Goal: Task Accomplishment & Management: Complete application form

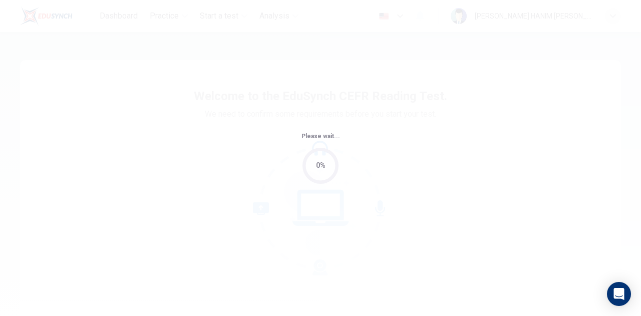
drag, startPoint x: 0, startPoint y: 0, endPoint x: 410, endPoint y: 154, distance: 438.4
click at [410, 154] on div "Please wait... 0%" at bounding box center [320, 158] width 641 height 316
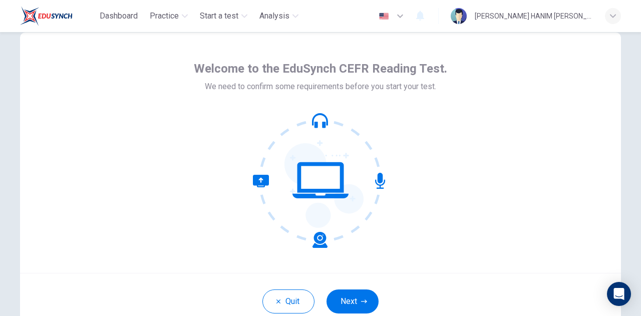
scroll to position [28, 0]
click at [351, 299] on button "Next" at bounding box center [352, 301] width 52 height 24
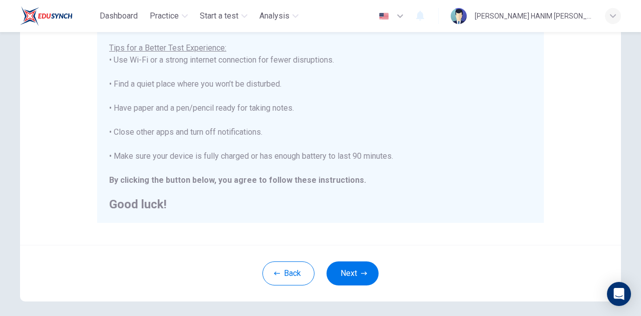
scroll to position [196, 0]
click at [353, 277] on button "Next" at bounding box center [352, 273] width 52 height 24
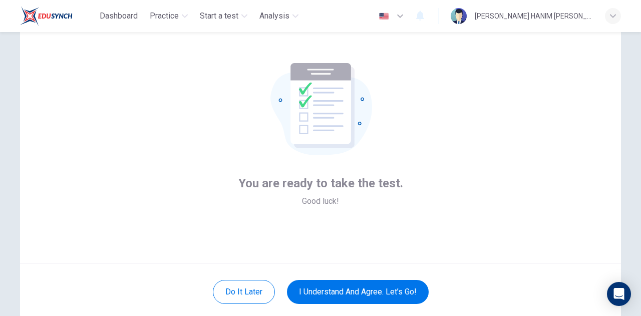
scroll to position [36, 0]
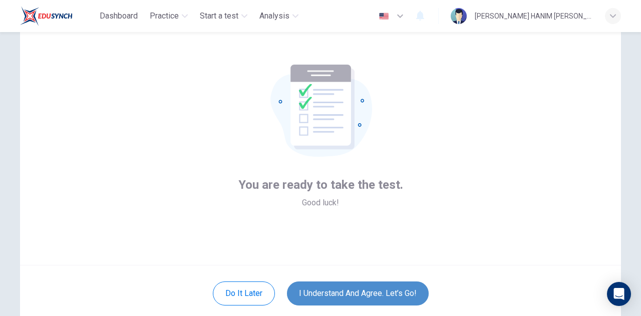
click at [383, 287] on button "I understand and agree. Let’s go!" at bounding box center [358, 293] width 142 height 24
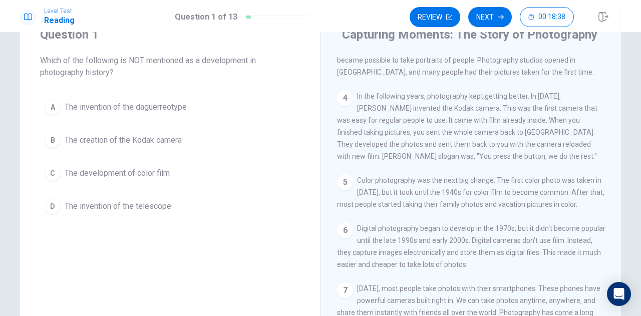
scroll to position [42, 0]
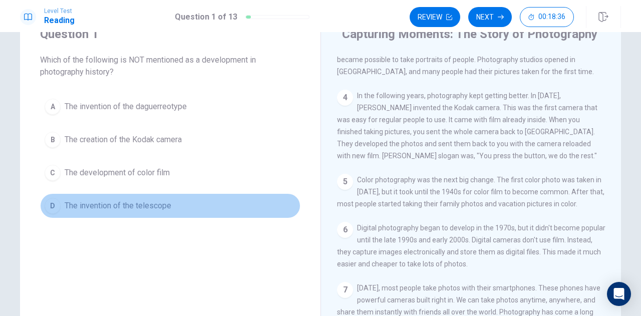
click at [45, 205] on div "D" at bounding box center [53, 206] width 16 height 16
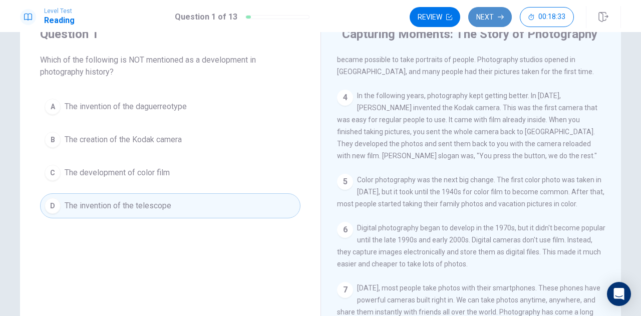
click at [487, 21] on button "Next" at bounding box center [490, 17] width 44 height 20
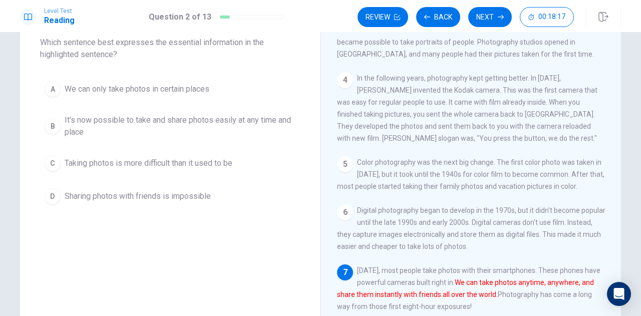
scroll to position [60, 0]
click at [194, 122] on span "It's now possible to take and share photos easily at any time and place" at bounding box center [180, 126] width 231 height 24
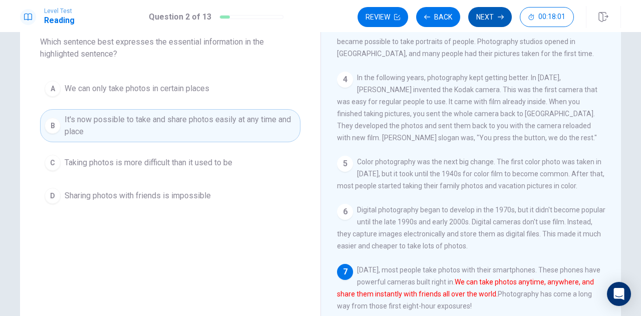
click at [484, 19] on button "Next" at bounding box center [490, 17] width 44 height 20
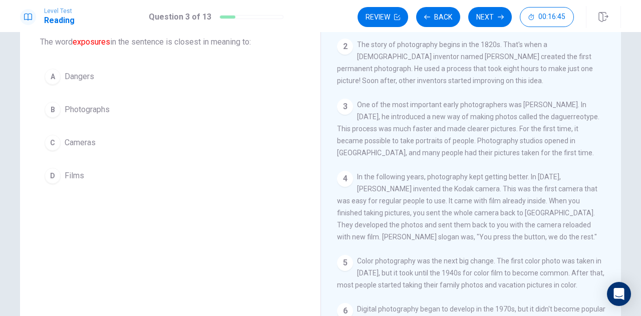
scroll to position [46, 0]
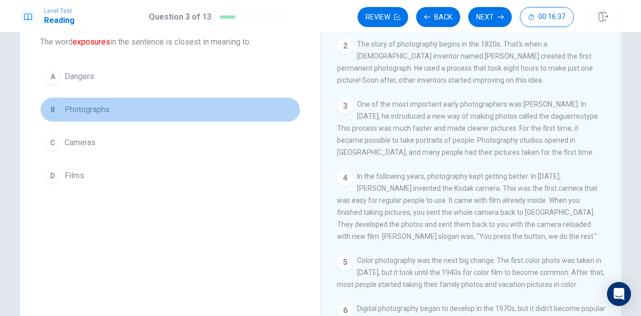
click at [101, 112] on span "Photographs" at bounding box center [87, 110] width 45 height 12
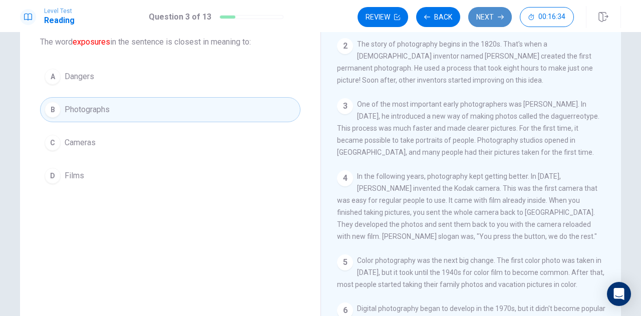
click at [495, 18] on button "Next" at bounding box center [490, 17] width 44 height 20
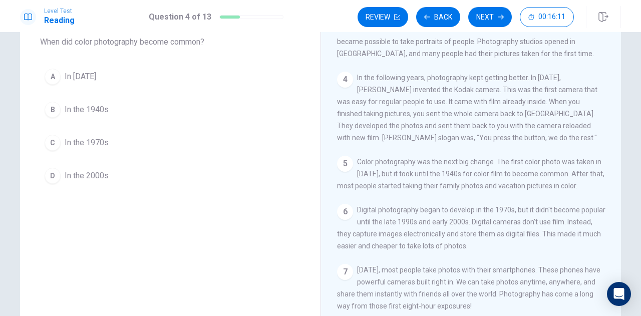
scroll to position [151, 0]
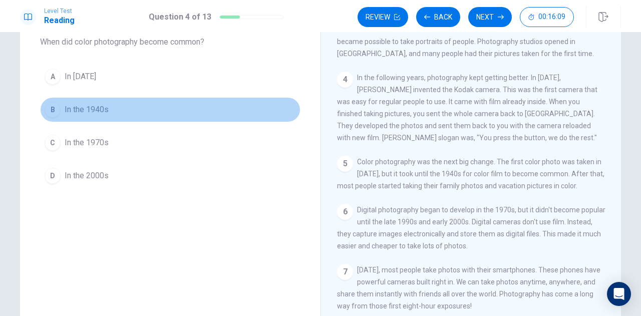
click at [153, 115] on button "B In the 1940s" at bounding box center [170, 109] width 260 height 25
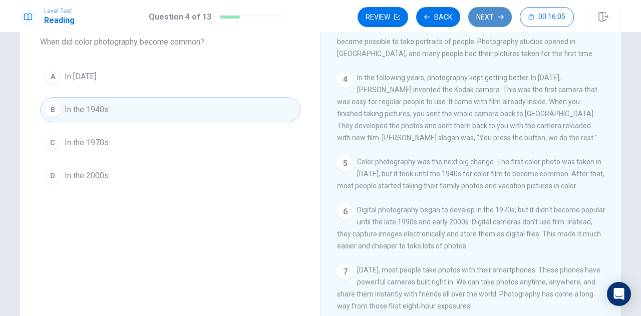
click at [487, 24] on button "Next" at bounding box center [490, 17] width 44 height 20
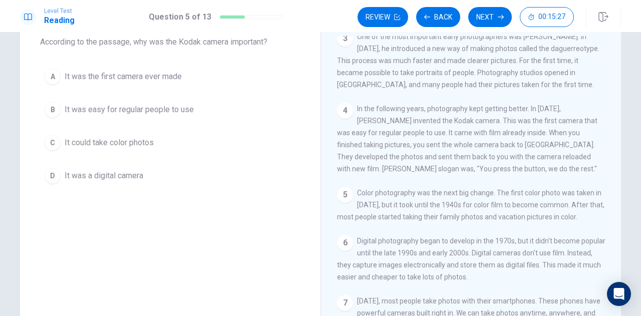
scroll to position [111, 0]
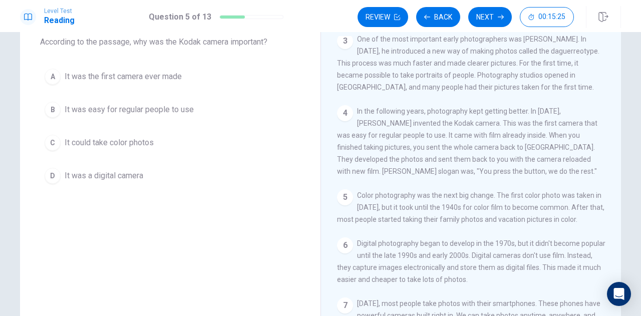
click at [57, 112] on div "B" at bounding box center [53, 110] width 16 height 16
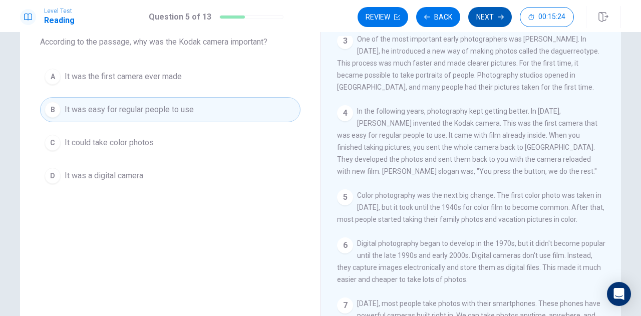
click at [491, 21] on button "Next" at bounding box center [490, 17] width 44 height 20
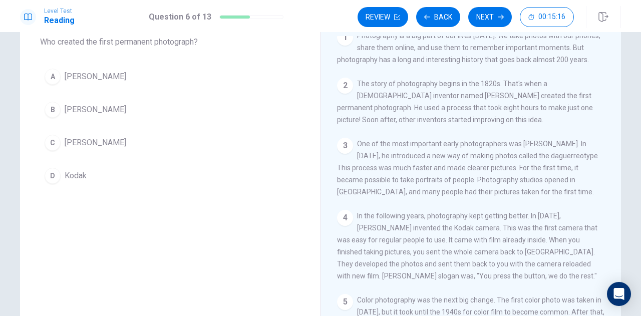
scroll to position [6, 0]
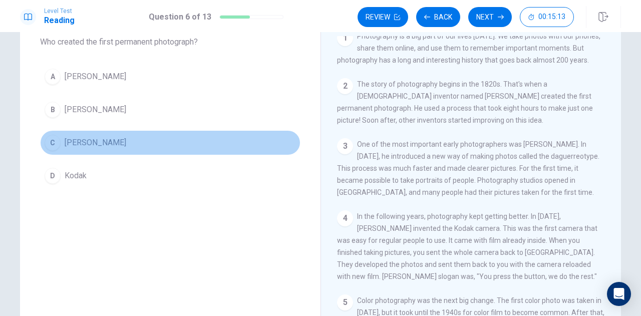
click at [113, 146] on span "Joseph Nicéphore Niépce" at bounding box center [96, 143] width 62 height 12
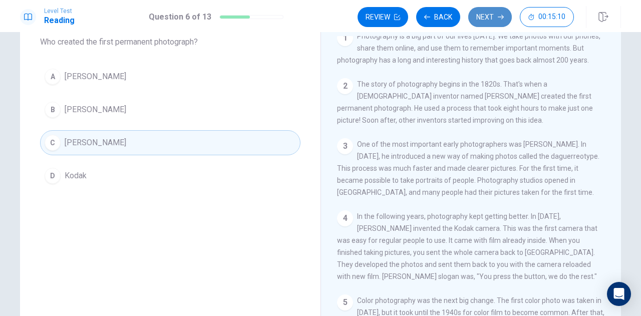
click at [486, 14] on button "Next" at bounding box center [490, 17] width 44 height 20
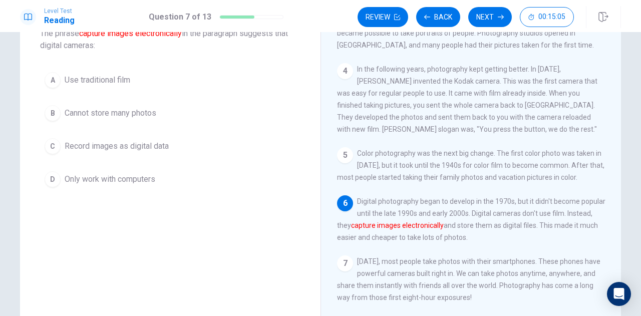
scroll to position [69, 0]
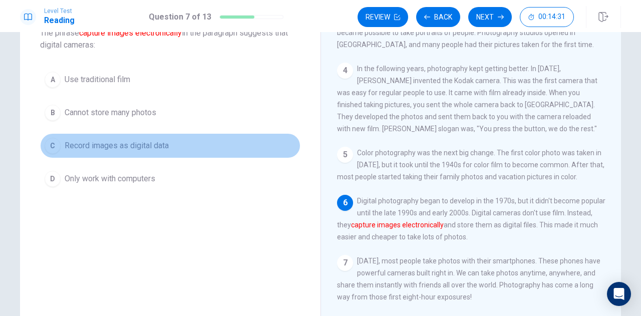
click at [151, 147] on span "Record images as digital data" at bounding box center [117, 146] width 104 height 12
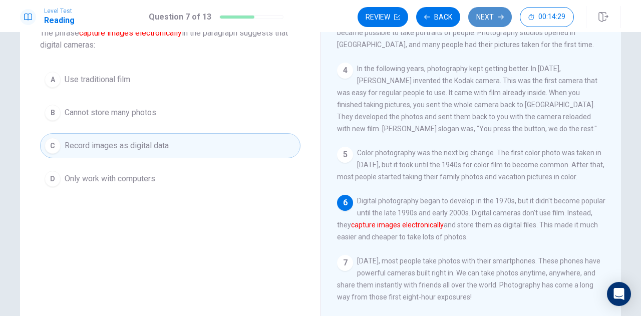
click at [484, 21] on button "Next" at bounding box center [490, 17] width 44 height 20
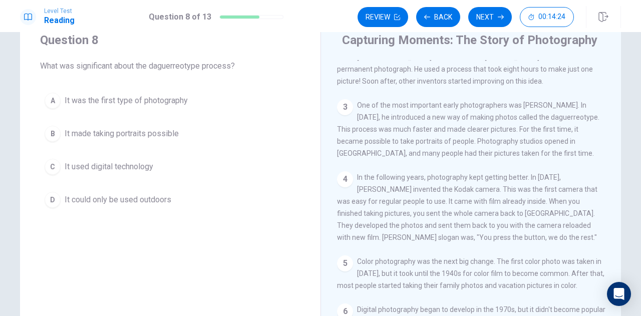
scroll to position [65, 0]
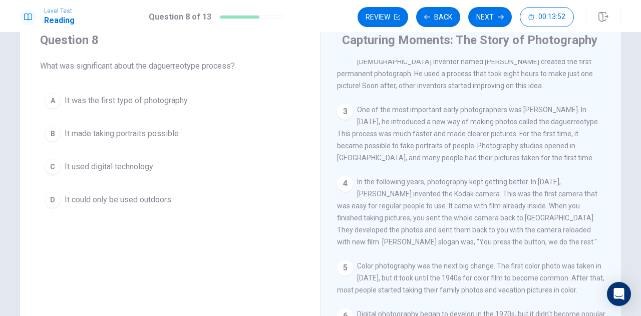
click at [102, 131] on span "It made taking portraits possible" at bounding box center [122, 134] width 114 height 12
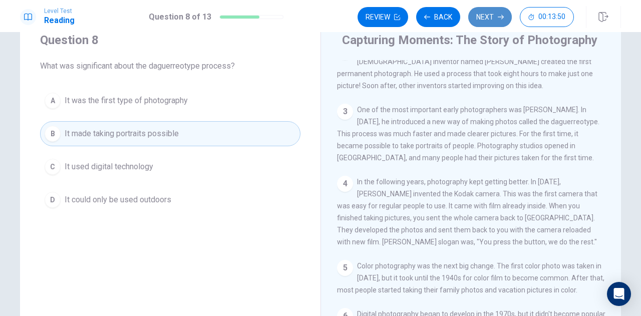
click at [492, 19] on button "Next" at bounding box center [490, 17] width 44 height 20
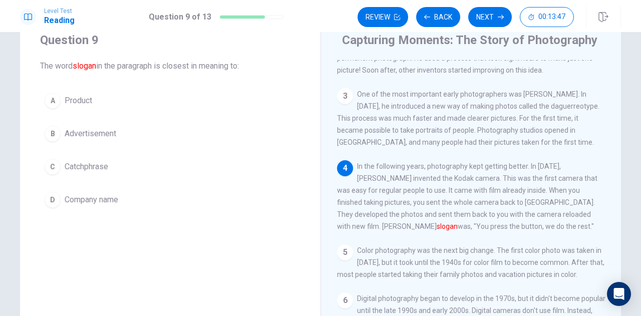
scroll to position [82, 0]
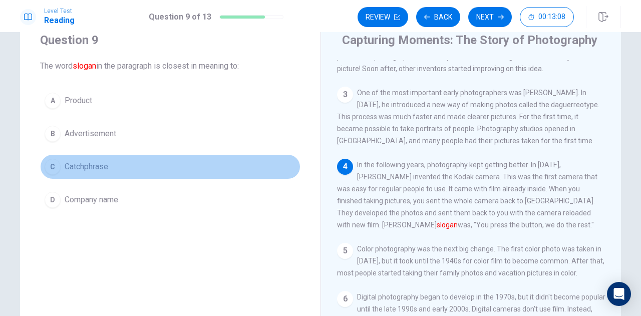
click at [58, 167] on button "C Catchphrase" at bounding box center [170, 166] width 260 height 25
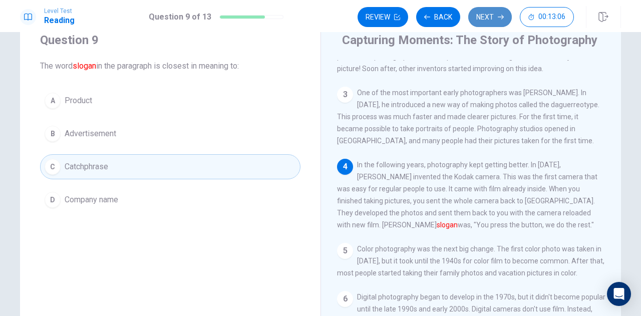
click at [486, 16] on button "Next" at bounding box center [490, 17] width 44 height 20
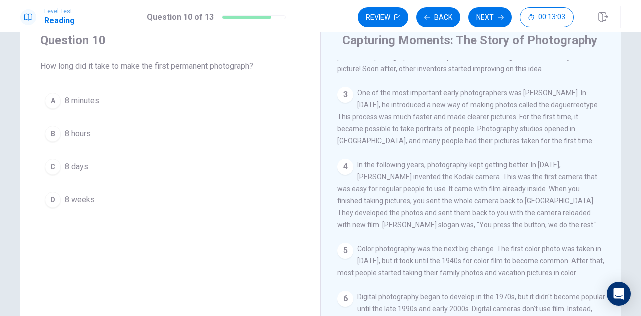
scroll to position [0, 0]
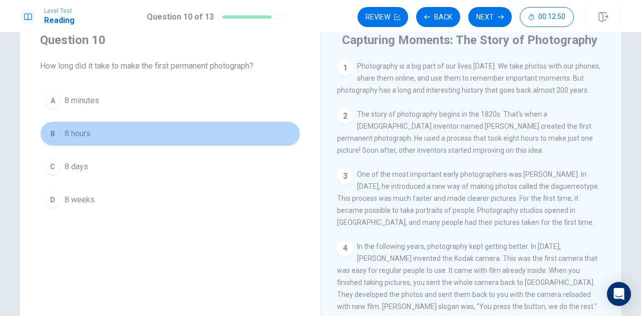
click at [50, 136] on div "B" at bounding box center [53, 134] width 16 height 16
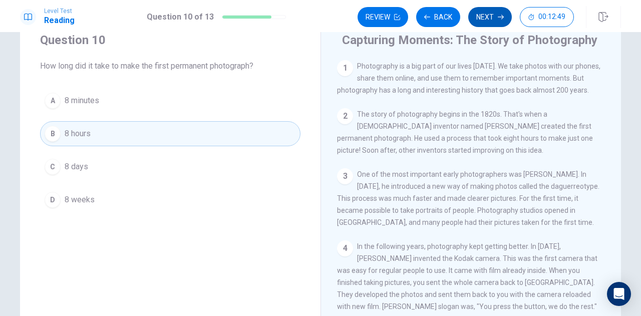
click at [485, 22] on button "Next" at bounding box center [490, 17] width 44 height 20
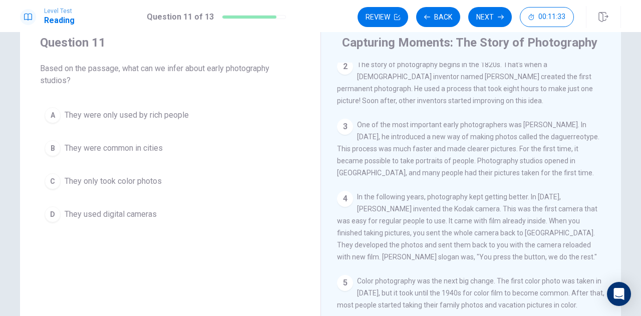
scroll to position [53, 0]
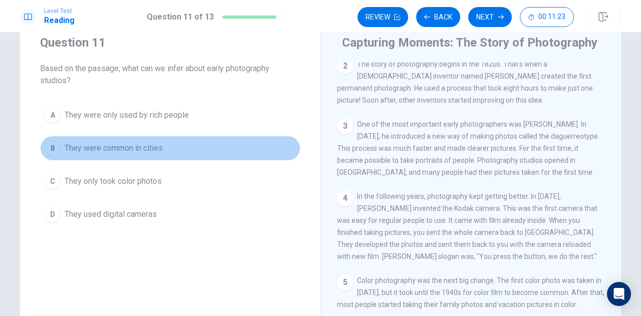
click at [116, 147] on span "They were common in cities" at bounding box center [114, 148] width 98 height 12
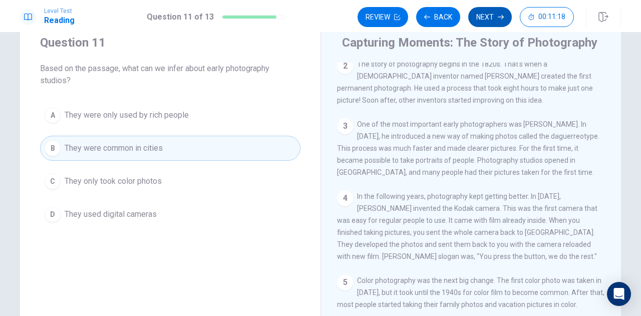
click at [488, 20] on button "Next" at bounding box center [490, 17] width 44 height 20
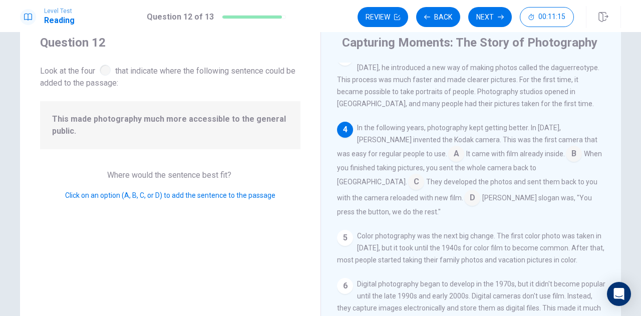
scroll to position [123, 0]
click at [464, 202] on input at bounding box center [472, 197] width 16 height 16
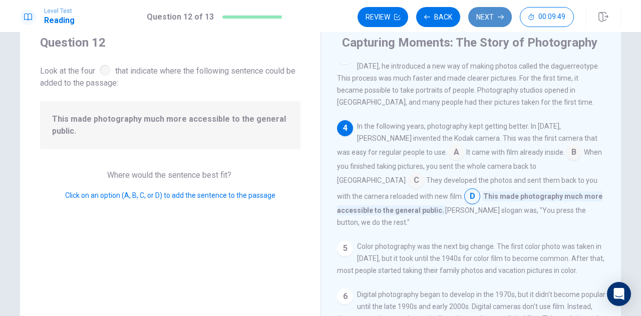
click at [490, 22] on button "Next" at bounding box center [490, 17] width 44 height 20
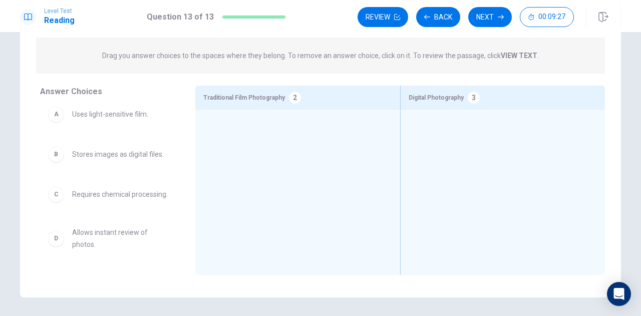
scroll to position [0, 0]
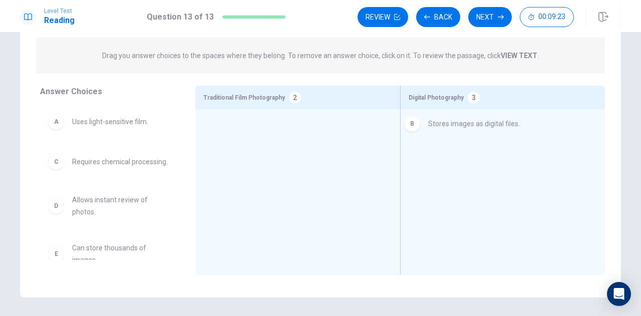
drag, startPoint x: 131, startPoint y: 169, endPoint x: 495, endPoint y: 131, distance: 366.3
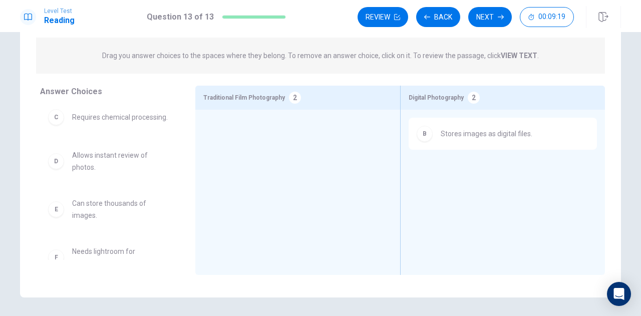
scroll to position [46, 0]
drag, startPoint x: 107, startPoint y: 173, endPoint x: 495, endPoint y: 175, distance: 387.9
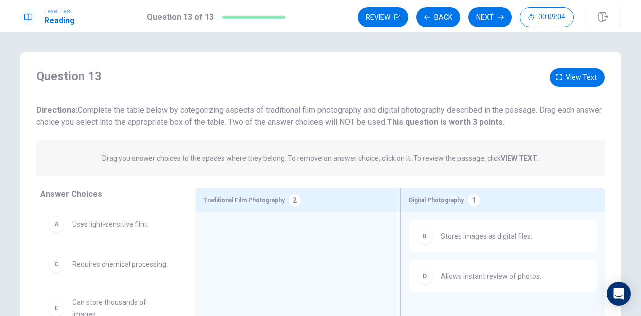
scroll to position [0, 0]
click at [566, 80] on span "View text" at bounding box center [581, 77] width 31 height 13
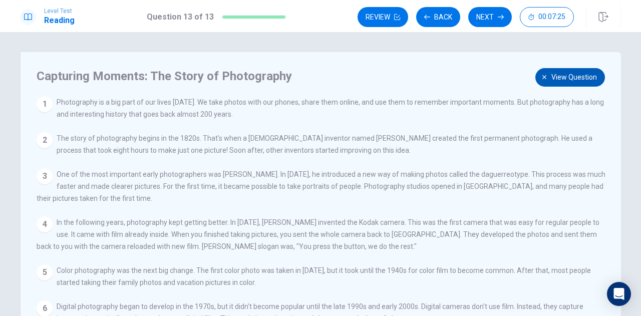
click at [571, 76] on span "View question" at bounding box center [574, 77] width 46 height 13
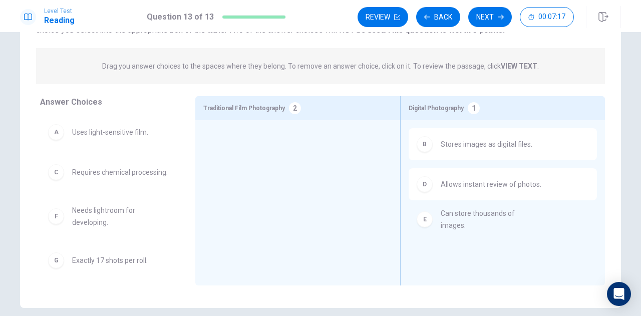
drag, startPoint x: 95, startPoint y: 228, endPoint x: 486, endPoint y: 225, distance: 391.4
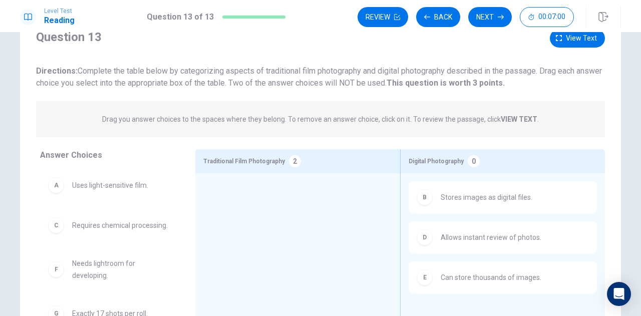
scroll to position [36, 0]
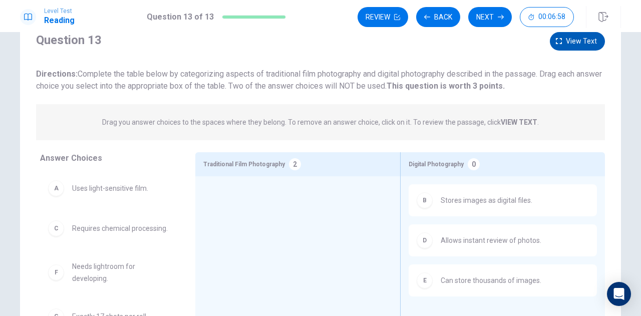
click at [562, 46] on button "View text" at bounding box center [577, 41] width 55 height 19
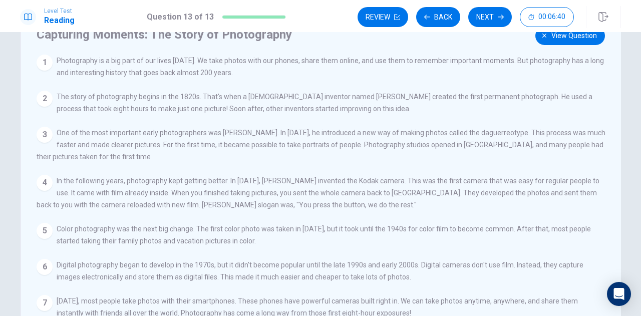
scroll to position [34, 0]
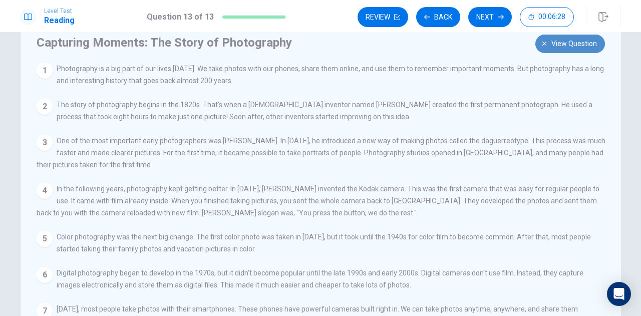
click at [541, 47] on button "View question" at bounding box center [570, 44] width 70 height 19
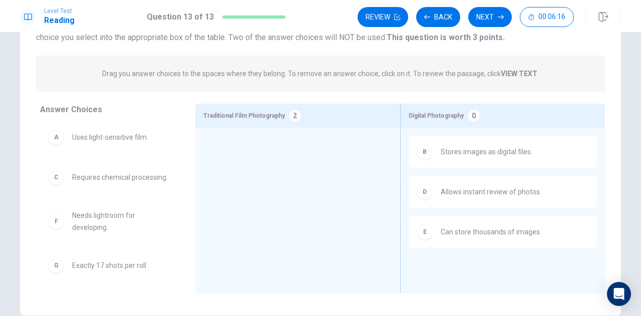
scroll to position [0, 0]
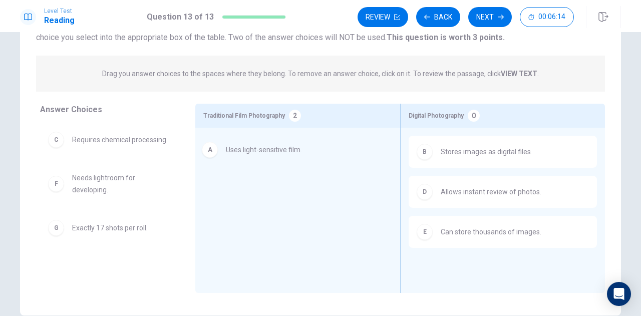
drag, startPoint x: 111, startPoint y: 145, endPoint x: 272, endPoint y: 154, distance: 161.4
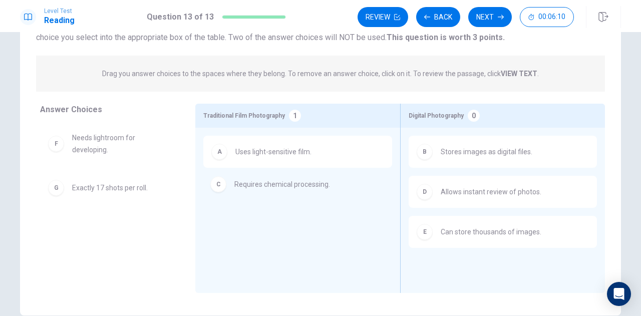
drag, startPoint x: 108, startPoint y: 142, endPoint x: 277, endPoint y: 187, distance: 175.5
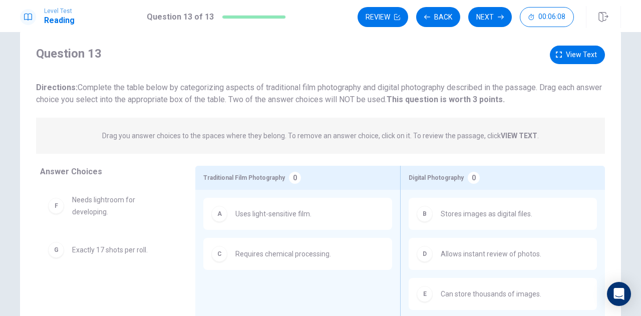
scroll to position [20, 0]
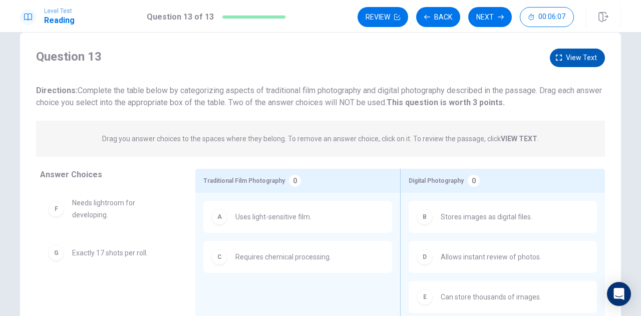
click at [566, 58] on span "View text" at bounding box center [581, 58] width 31 height 13
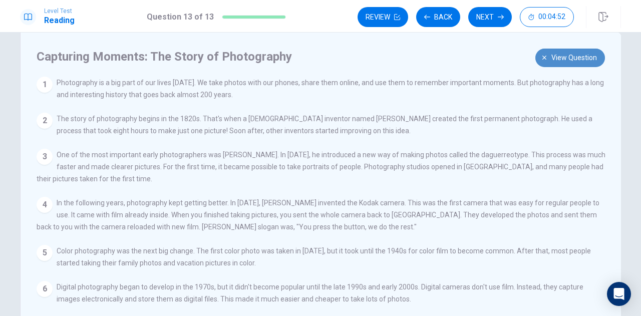
click at [558, 60] on span "View question" at bounding box center [574, 58] width 46 height 13
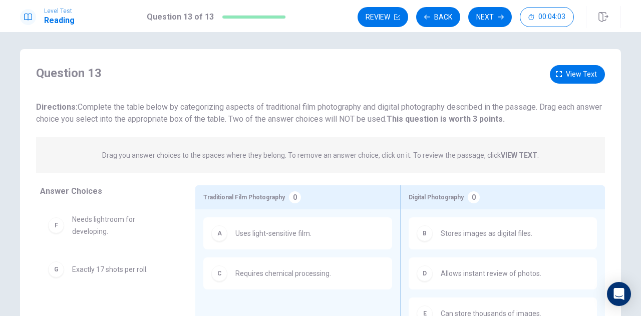
scroll to position [0, 0]
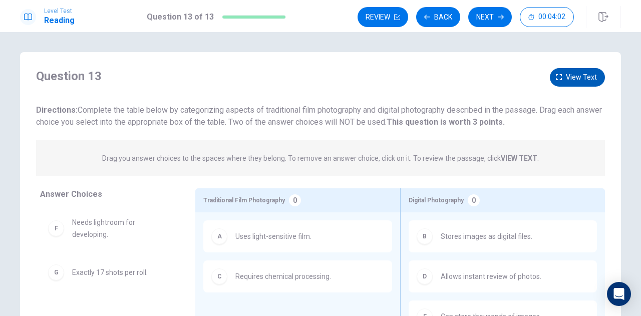
click at [561, 74] on button "View text" at bounding box center [577, 77] width 55 height 19
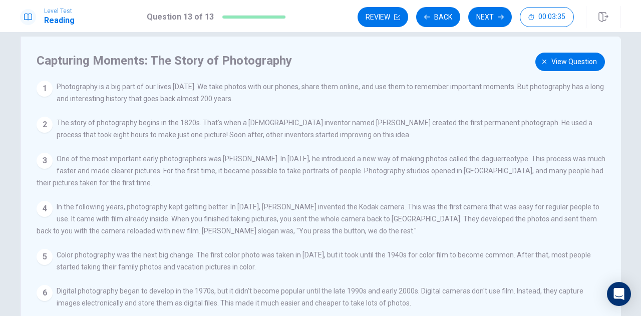
scroll to position [16, 0]
click at [565, 68] on button "View question" at bounding box center [570, 61] width 70 height 19
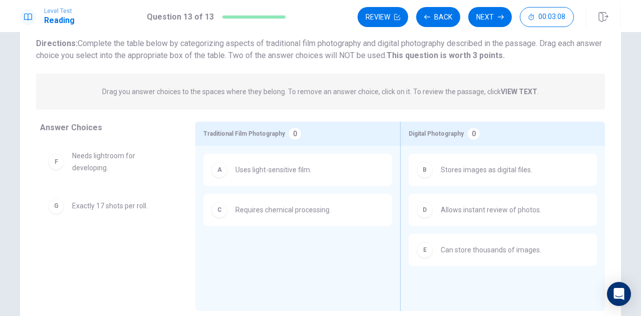
scroll to position [67, 0]
click at [487, 17] on button "Next" at bounding box center [490, 17] width 44 height 20
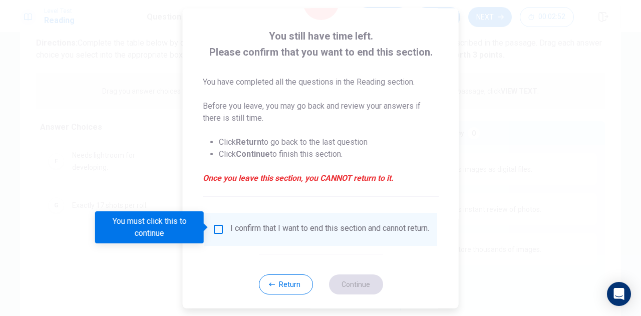
scroll to position [57, 0]
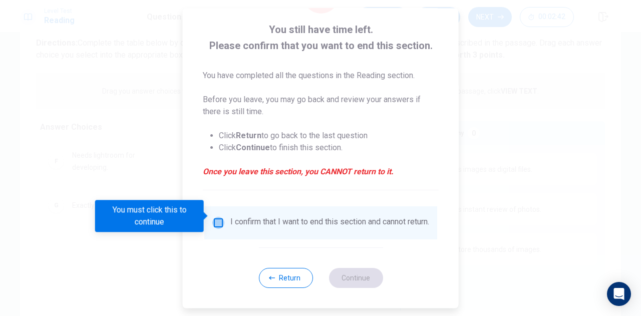
click at [214, 217] on input "You must click this to continue" at bounding box center [218, 223] width 12 height 12
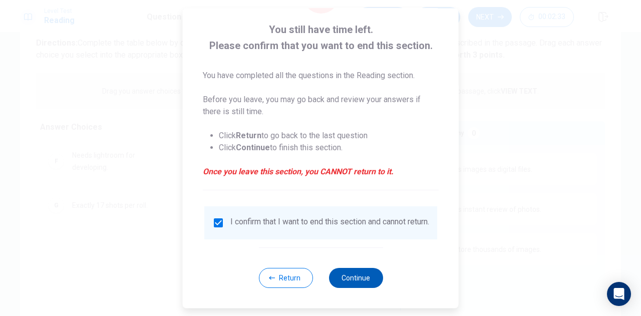
click at [355, 277] on button "Continue" at bounding box center [355, 278] width 54 height 20
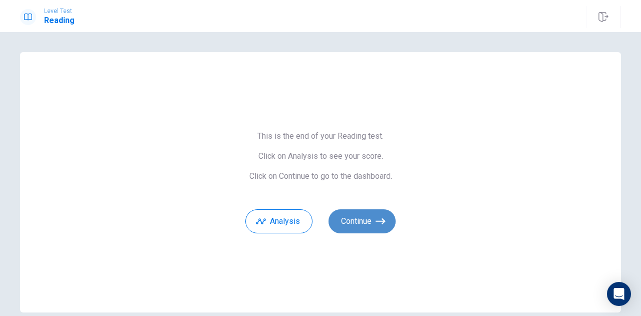
click at [375, 216] on icon "button" at bounding box center [380, 221] width 10 height 10
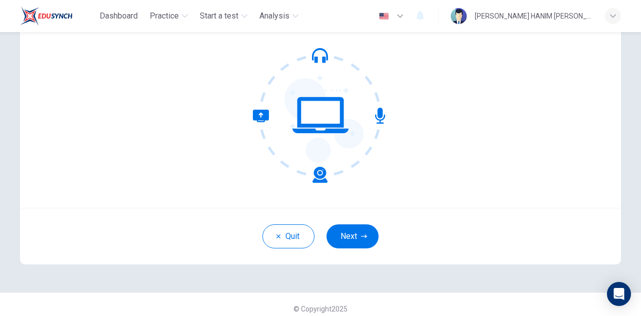
scroll to position [93, 0]
drag, startPoint x: 361, startPoint y: 236, endPoint x: 366, endPoint y: 234, distance: 5.6
click at [361, 236] on icon "button" at bounding box center [364, 236] width 6 height 6
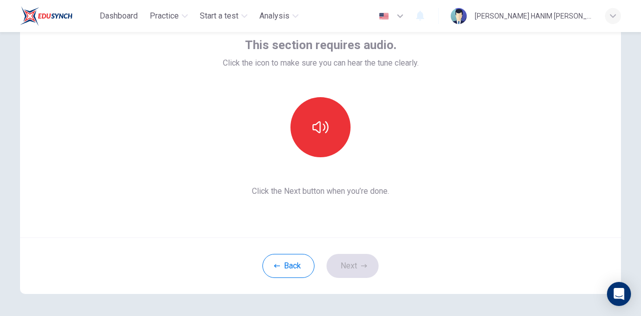
scroll to position [62, 0]
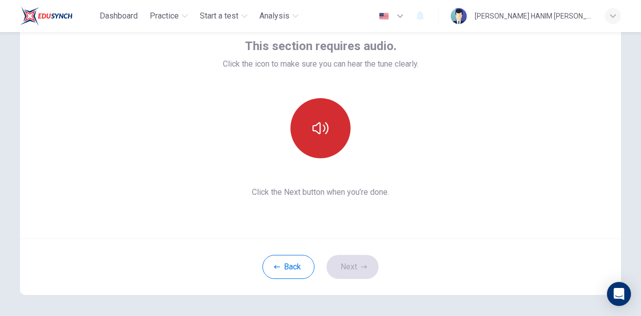
click at [330, 122] on button "button" at bounding box center [320, 128] width 60 height 60
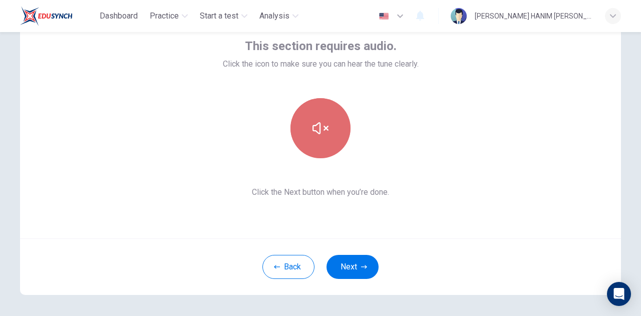
click at [330, 122] on button "button" at bounding box center [320, 128] width 60 height 60
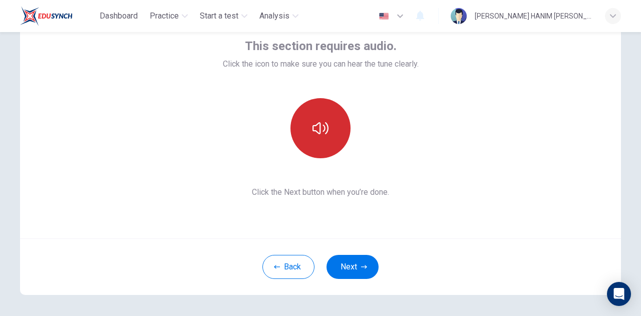
click at [308, 135] on button "button" at bounding box center [320, 128] width 60 height 60
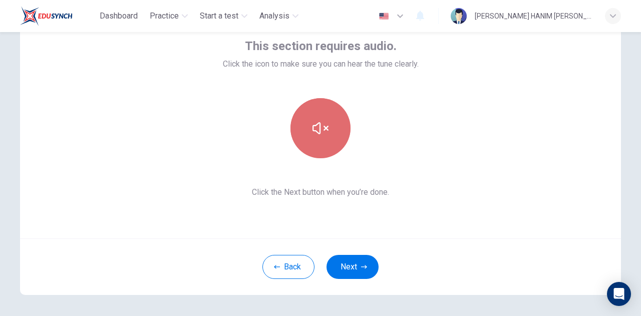
click at [308, 134] on button "button" at bounding box center [320, 128] width 60 height 60
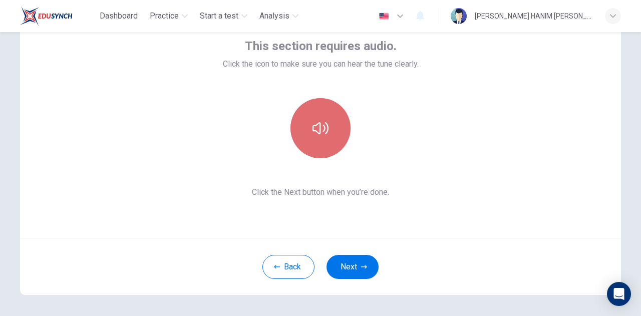
click at [308, 134] on button "button" at bounding box center [320, 128] width 60 height 60
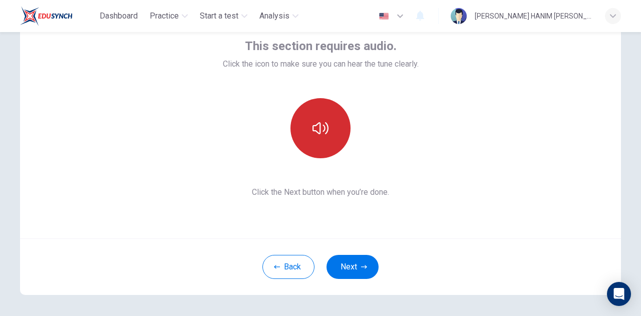
click at [308, 134] on button "button" at bounding box center [320, 128] width 60 height 60
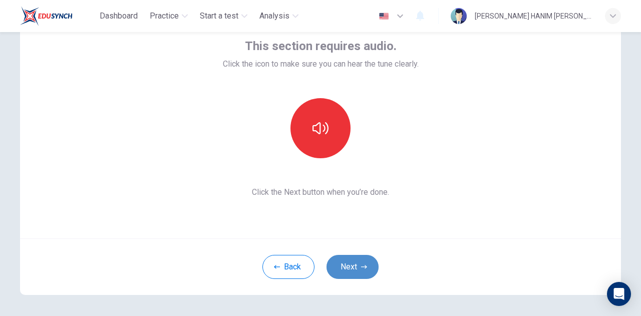
click at [354, 271] on button "Next" at bounding box center [352, 267] width 52 height 24
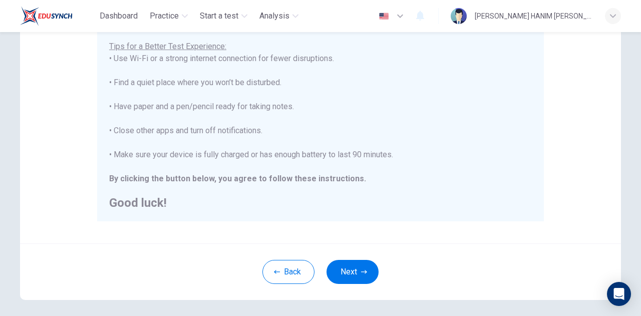
scroll to position [201, 0]
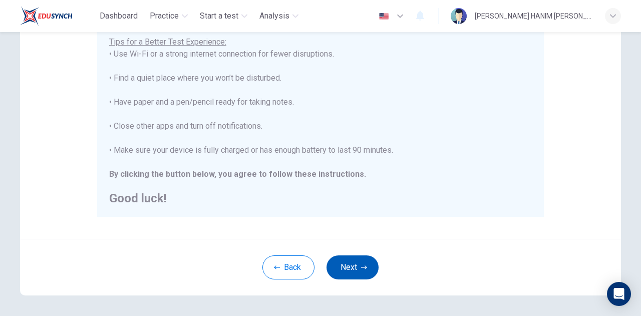
click at [357, 264] on button "Next" at bounding box center [352, 267] width 52 height 24
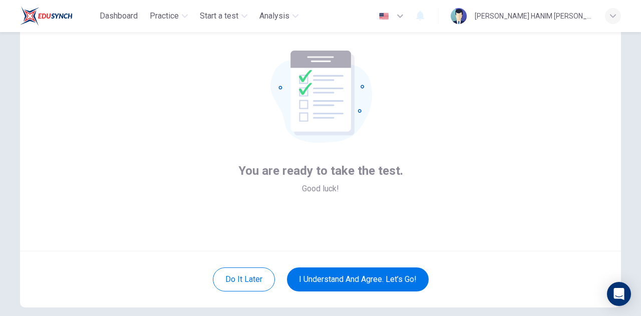
scroll to position [54, 0]
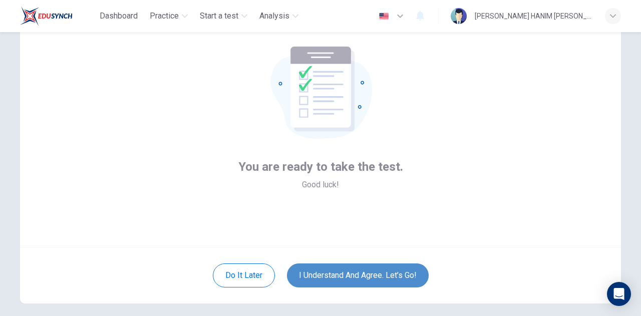
click at [410, 275] on button "I understand and agree. Let’s go!" at bounding box center [358, 275] width 142 height 24
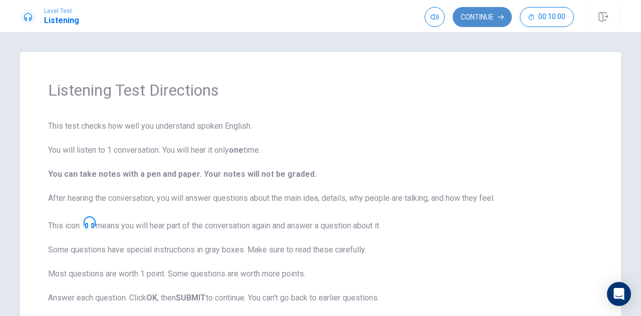
click at [468, 14] on button "Continue" at bounding box center [481, 17] width 59 height 20
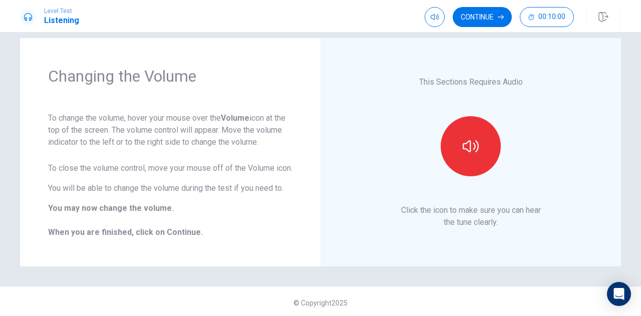
scroll to position [15, 0]
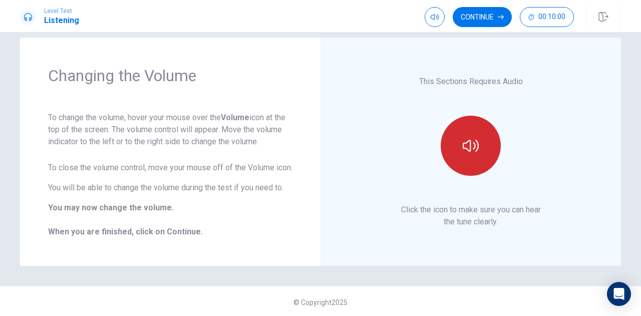
click at [472, 142] on button "button" at bounding box center [470, 146] width 60 height 60
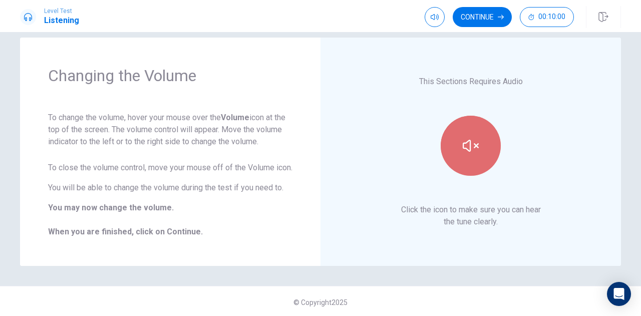
click at [470, 145] on icon "button" at bounding box center [470, 146] width 16 height 16
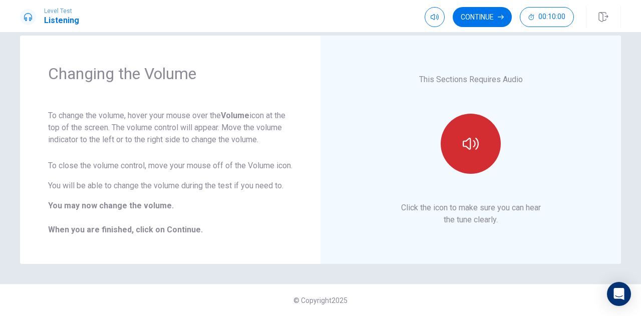
scroll to position [0, 0]
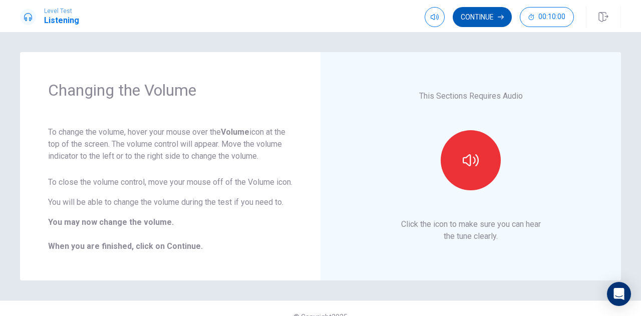
click at [470, 15] on button "Continue" at bounding box center [481, 17] width 59 height 20
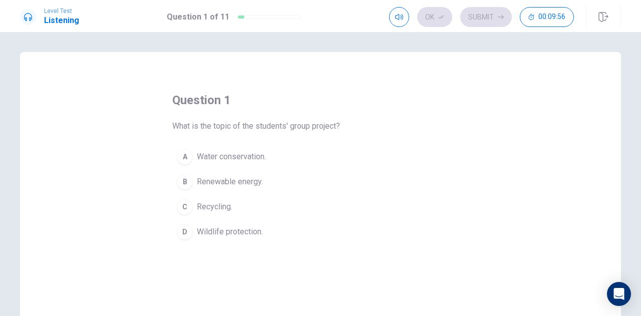
click at [184, 179] on div "B" at bounding box center [185, 182] width 16 height 16
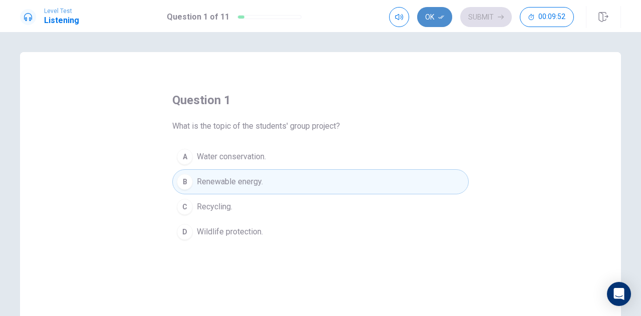
click at [432, 19] on button "Ok" at bounding box center [434, 17] width 35 height 20
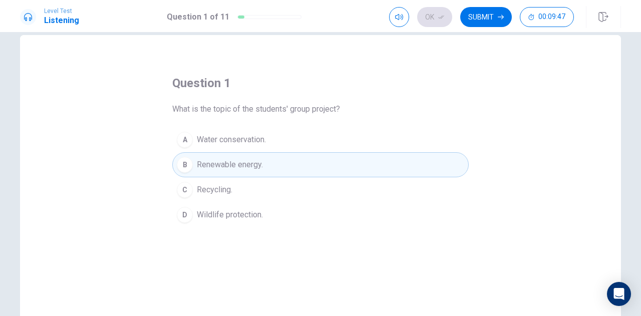
scroll to position [8, 0]
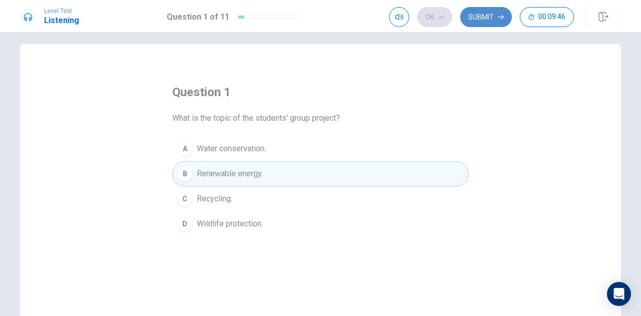
click at [478, 17] on button "Submit" at bounding box center [486, 17] width 52 height 20
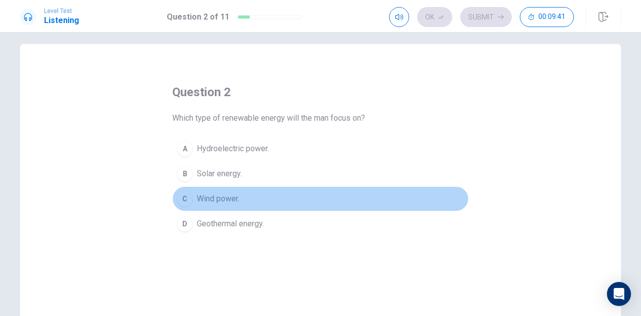
click at [206, 195] on span "Wind power." at bounding box center [218, 199] width 43 height 12
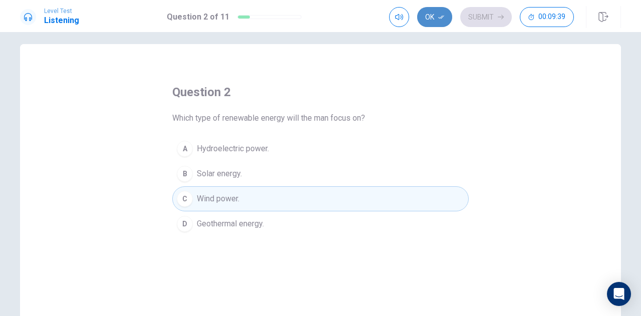
click at [430, 14] on button "Ok" at bounding box center [434, 17] width 35 height 20
click at [482, 17] on button "Submit" at bounding box center [486, 17] width 52 height 20
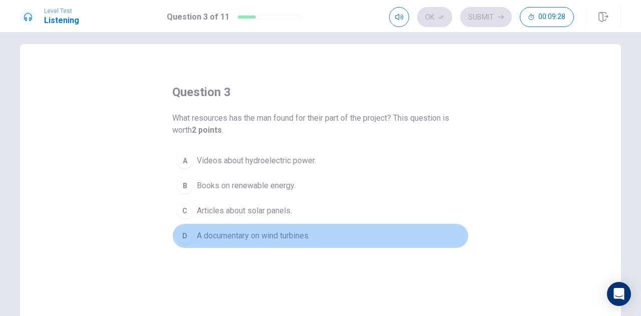
click at [283, 238] on span "A documentary on wind turbines." at bounding box center [253, 236] width 113 height 12
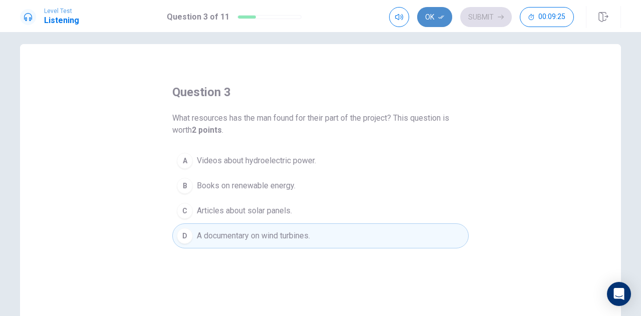
click at [437, 19] on button "Ok" at bounding box center [434, 17] width 35 height 20
click at [480, 11] on button "Submit" at bounding box center [486, 17] width 52 height 20
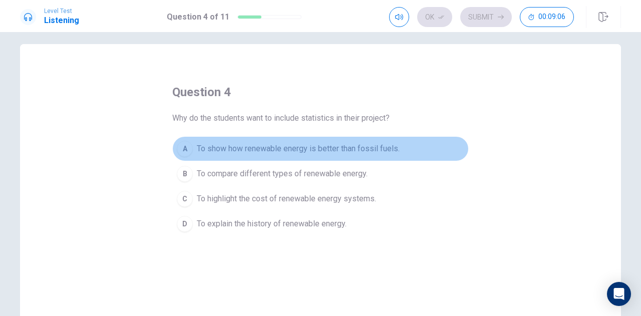
click at [337, 149] on span "To show how renewable energy is better than fossil fuels." at bounding box center [298, 149] width 203 height 12
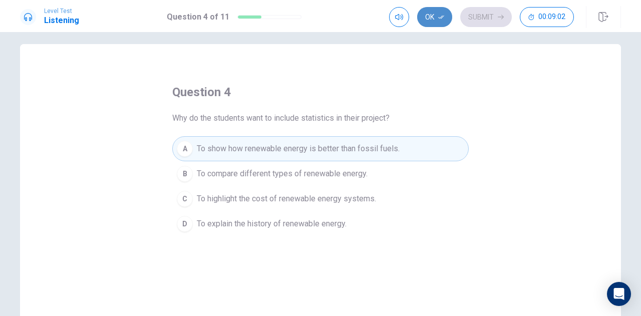
click at [434, 21] on button "Ok" at bounding box center [434, 17] width 35 height 20
click at [484, 19] on button "Submit" at bounding box center [486, 17] width 52 height 20
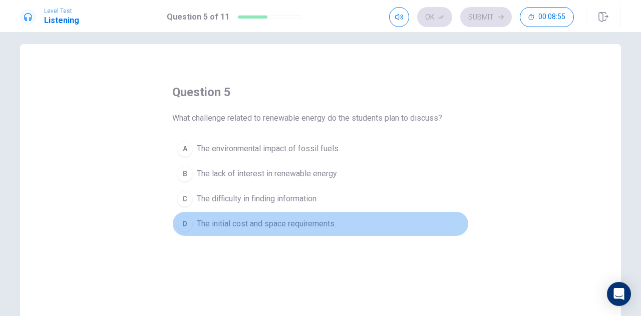
click at [301, 223] on span "The initial cost and space requirements." at bounding box center [266, 224] width 139 height 12
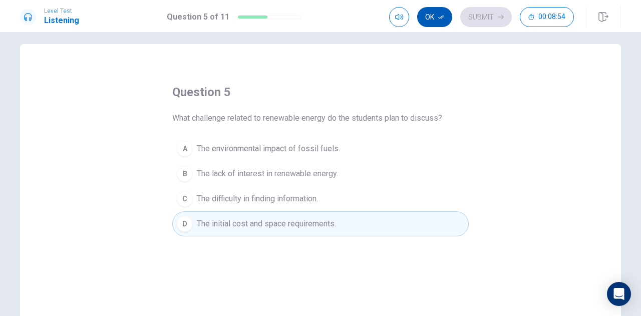
click at [437, 20] on button "Ok" at bounding box center [434, 17] width 35 height 20
click at [476, 15] on button "Submit" at bounding box center [486, 17] width 52 height 20
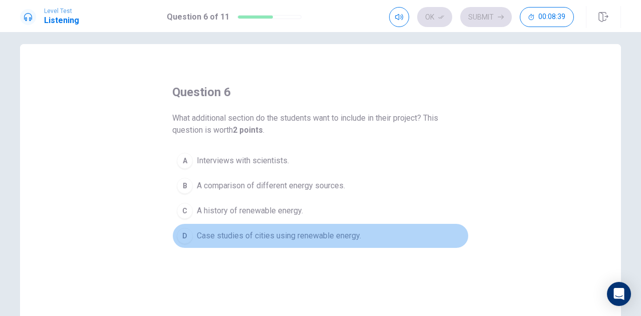
click at [295, 241] on button "D Case studies of cities using renewable energy." at bounding box center [320, 235] width 296 height 25
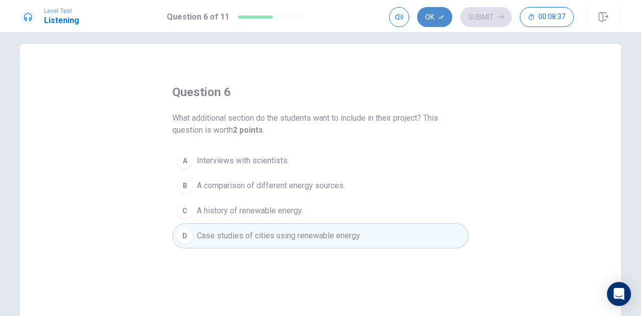
click at [431, 23] on button "Ok" at bounding box center [434, 17] width 35 height 20
click at [482, 20] on button "Submit" at bounding box center [486, 17] width 52 height 20
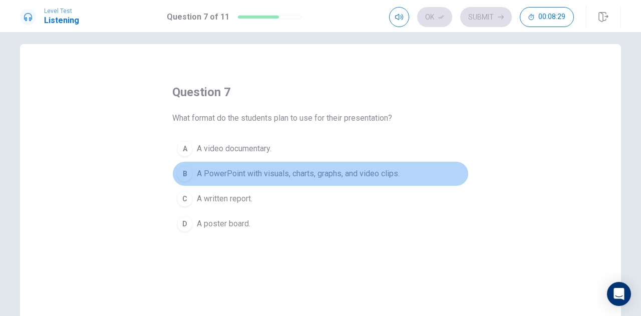
click at [380, 173] on span "A PowerPoint with visuals, charts, graphs, and video clips." at bounding box center [298, 174] width 203 height 12
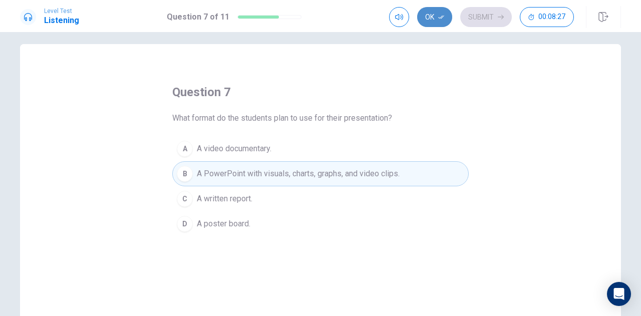
click at [435, 17] on button "Ok" at bounding box center [434, 17] width 35 height 20
click at [478, 17] on button "Submit" at bounding box center [486, 17] width 52 height 20
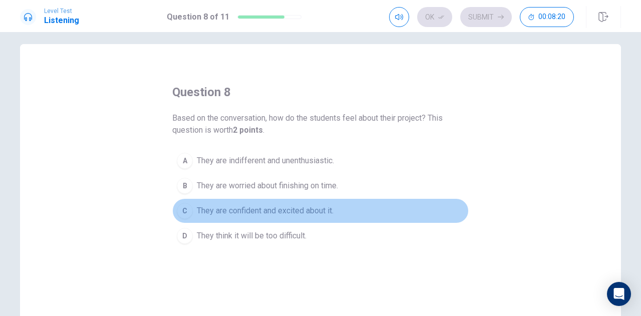
click at [307, 211] on span "They are confident and excited about it." at bounding box center [265, 211] width 137 height 12
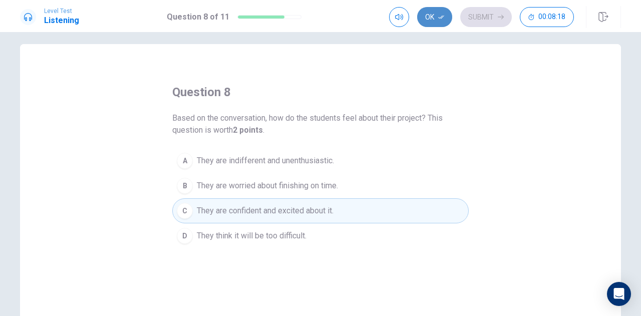
click at [434, 14] on button "Ok" at bounding box center [434, 17] width 35 height 20
click at [482, 18] on button "Submit" at bounding box center [486, 17] width 52 height 20
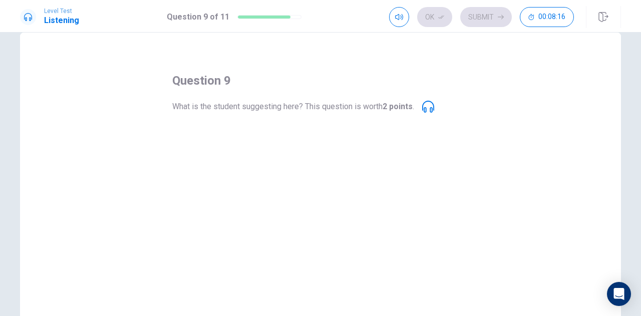
scroll to position [20, 0]
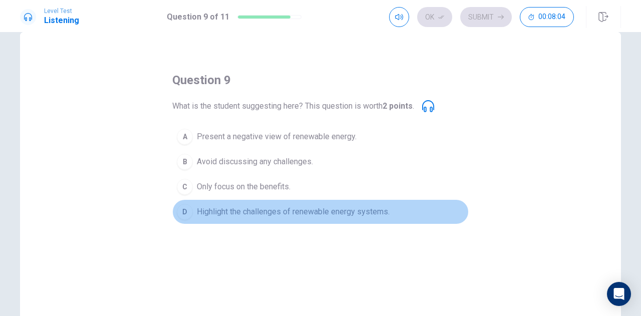
click at [277, 212] on span "Highlight the challenges of renewable energy systems." at bounding box center [293, 212] width 193 height 12
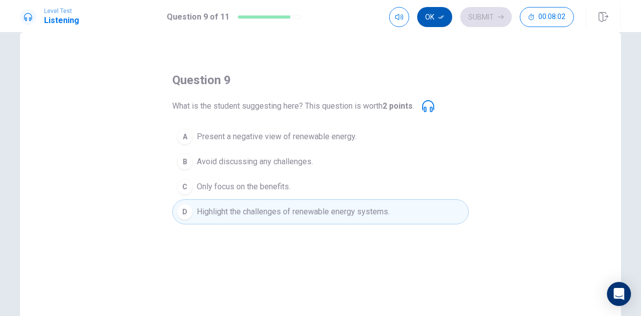
click at [435, 23] on button "Ok" at bounding box center [434, 17] width 35 height 20
click at [473, 20] on button "Submit" at bounding box center [486, 17] width 52 height 20
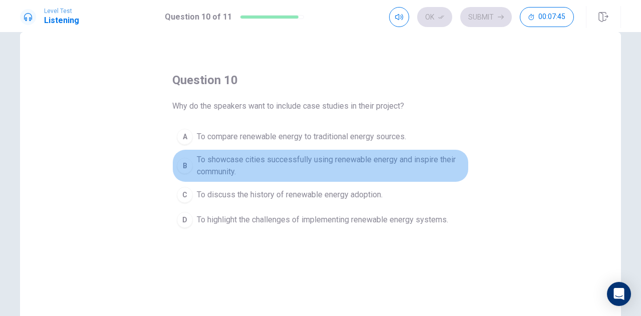
click at [365, 162] on span "To showcase cities successfully using renewable energy and inspire their commun…" at bounding box center [330, 166] width 267 height 24
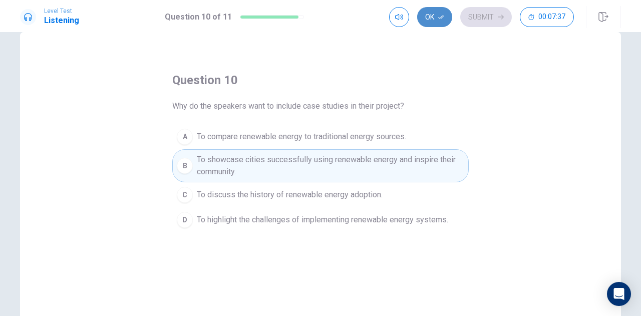
click at [438, 20] on button "Ok" at bounding box center [434, 17] width 35 height 20
click at [487, 15] on button "Submit" at bounding box center [486, 17] width 52 height 20
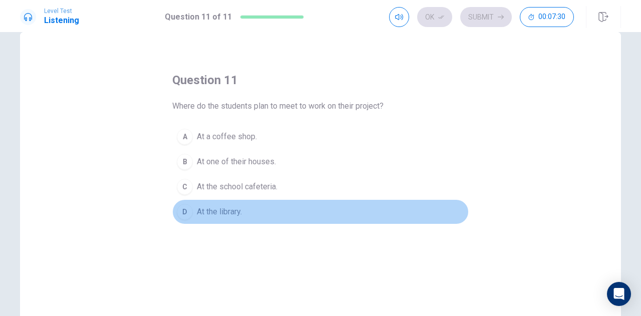
click at [212, 213] on span "At the library." at bounding box center [219, 212] width 45 height 12
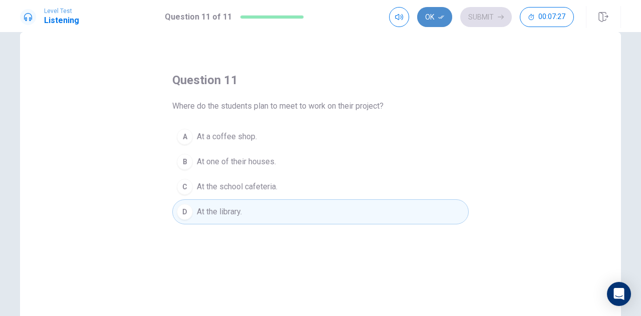
click at [435, 20] on button "Ok" at bounding box center [434, 17] width 35 height 20
click at [479, 18] on button "Submit" at bounding box center [486, 17] width 52 height 20
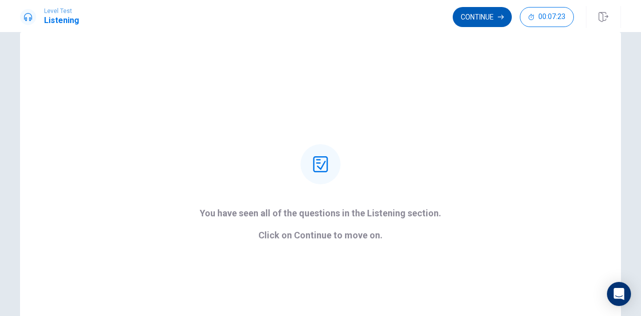
click at [473, 16] on button "Continue" at bounding box center [481, 17] width 59 height 20
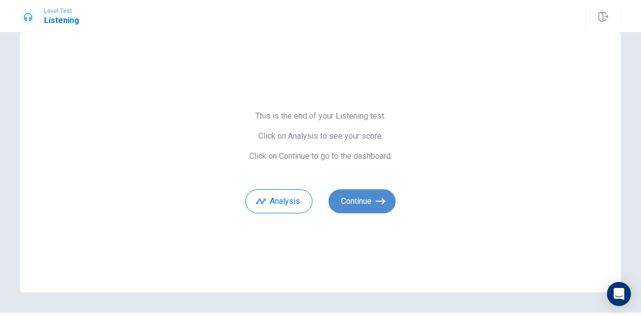
click at [358, 200] on button "Continue" at bounding box center [361, 201] width 67 height 24
